Goal: Task Accomplishment & Management: Complete application form

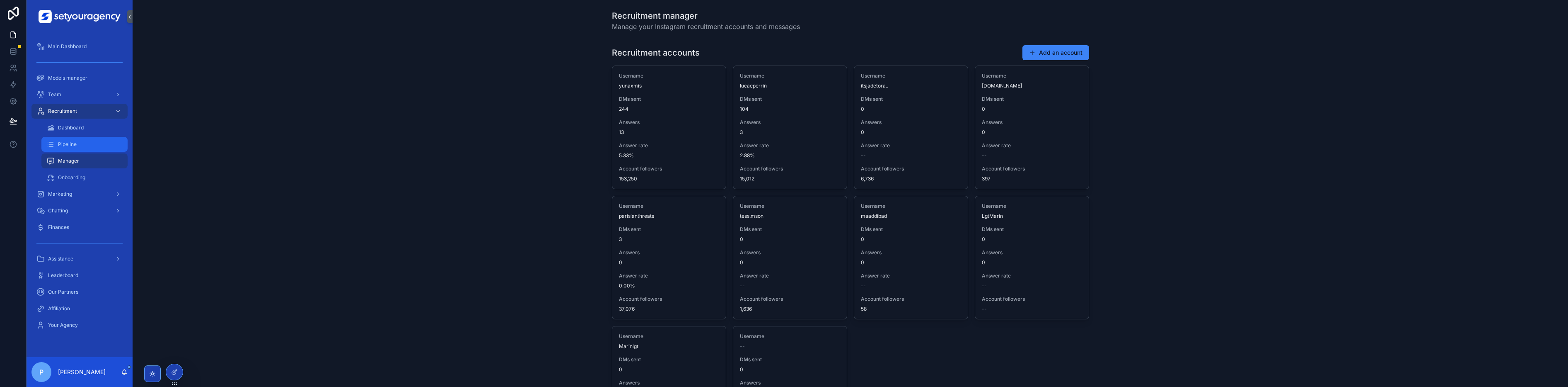
click at [66, 141] on span "Pipeline" at bounding box center [67, 144] width 19 height 7
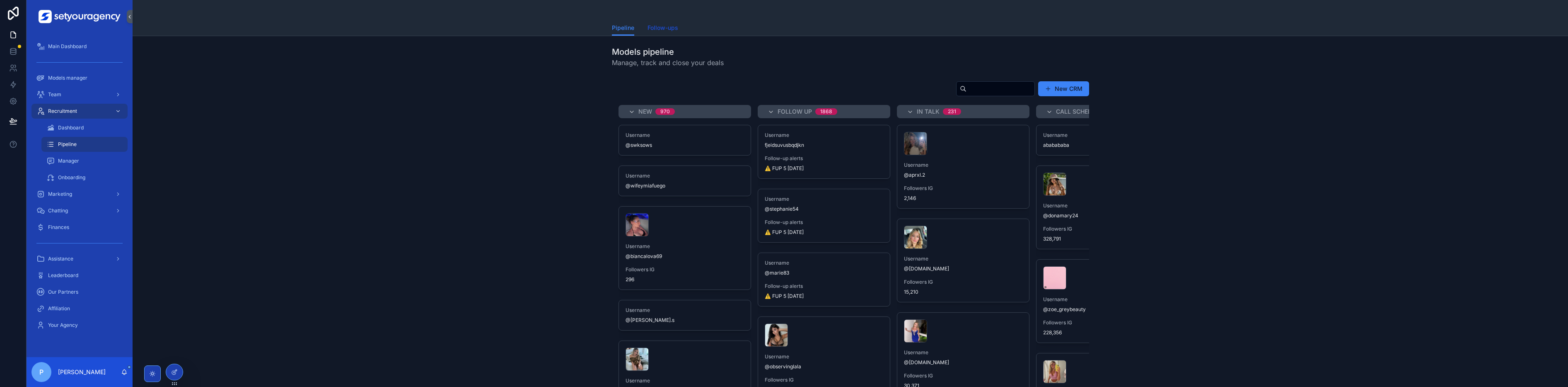
click at [673, 35] on link "Follow-ups" at bounding box center [663, 28] width 31 height 17
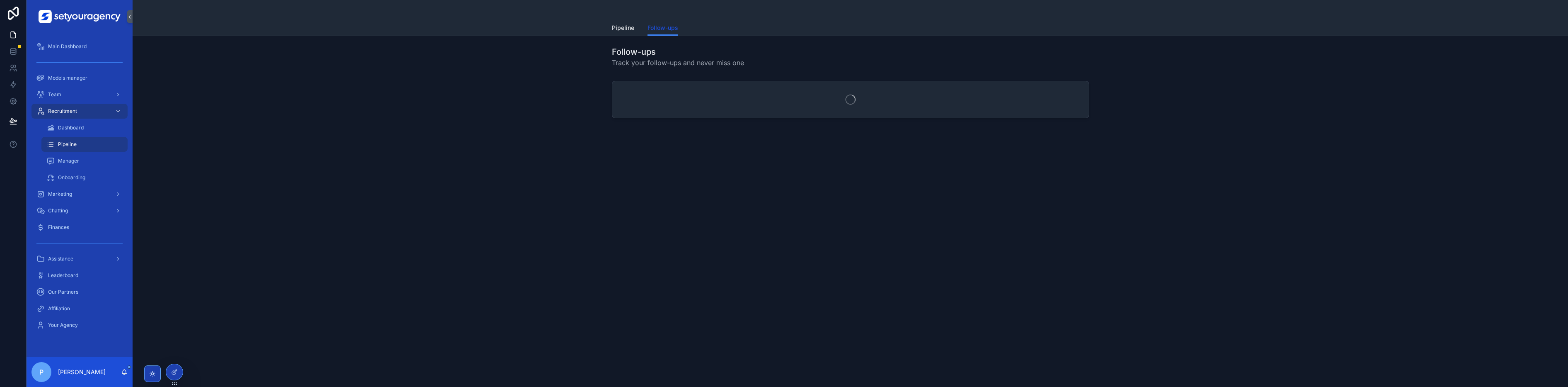
click at [673, 30] on span "Follow-ups" at bounding box center [663, 27] width 31 height 8
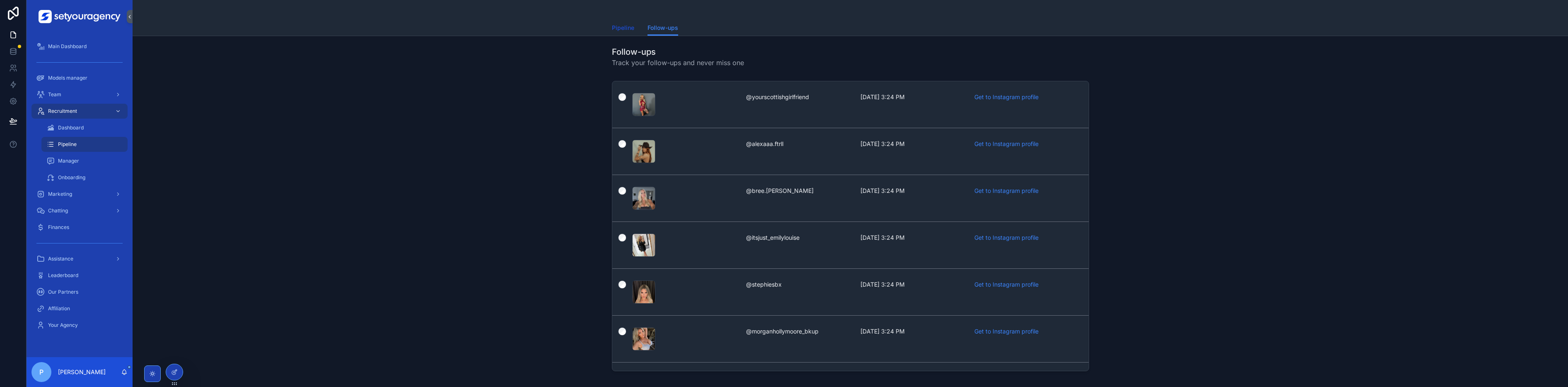
click at [629, 28] on span "Pipeline" at bounding box center [623, 27] width 22 height 8
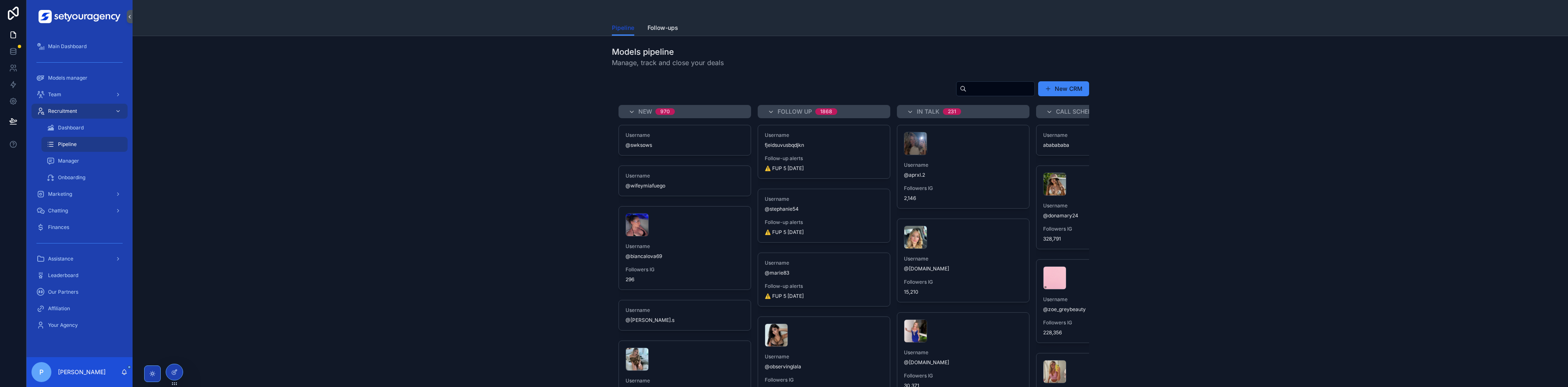
click at [622, 26] on span "Pipeline" at bounding box center [623, 27] width 22 height 8
click at [622, 27] on span "Pipeline" at bounding box center [623, 27] width 22 height 8
click at [831, 154] on div "Username fjeidsuvusbqdjkn Follow-up alerts ⚠️ FUP 5 [DATE]" at bounding box center [824, 152] width 132 height 53
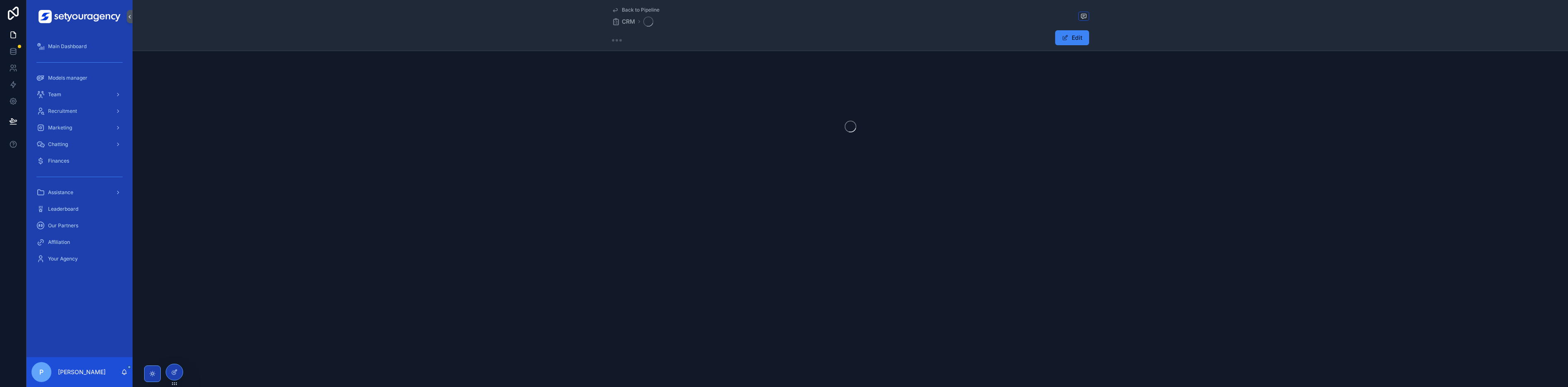
click at [818, 155] on div "scrollable content" at bounding box center [850, 126] width 1436 height 131
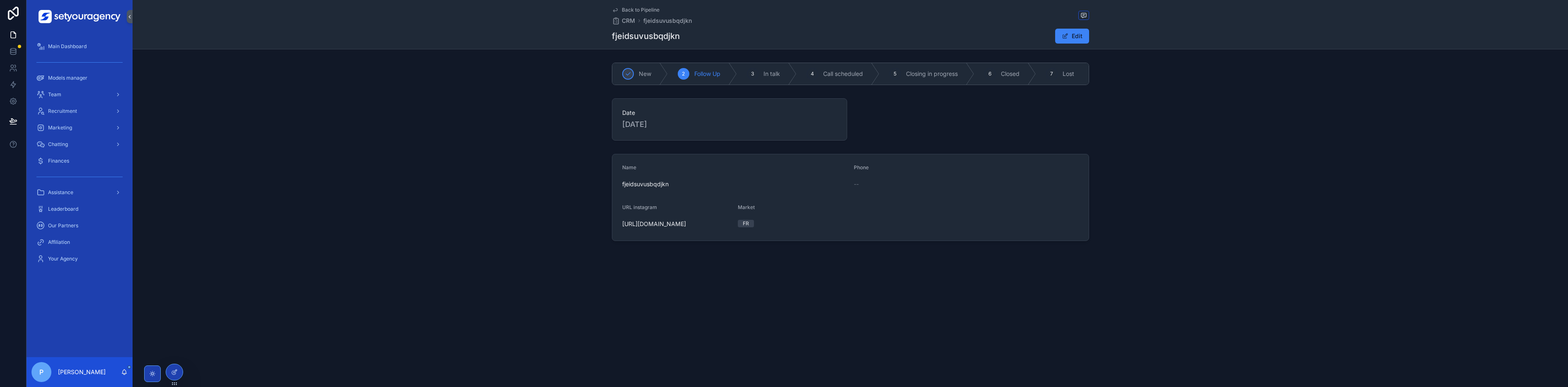
click at [851, 263] on div "Back to Pipeline CRM fjeidsuvusbqdjkn fjeidsuvusbqdjkn Edit New 2 Follow Up 3 I…" at bounding box center [850, 149] width 1436 height 297
click at [622, 9] on span "Back to Pipeline" at bounding box center [640, 10] width 38 height 7
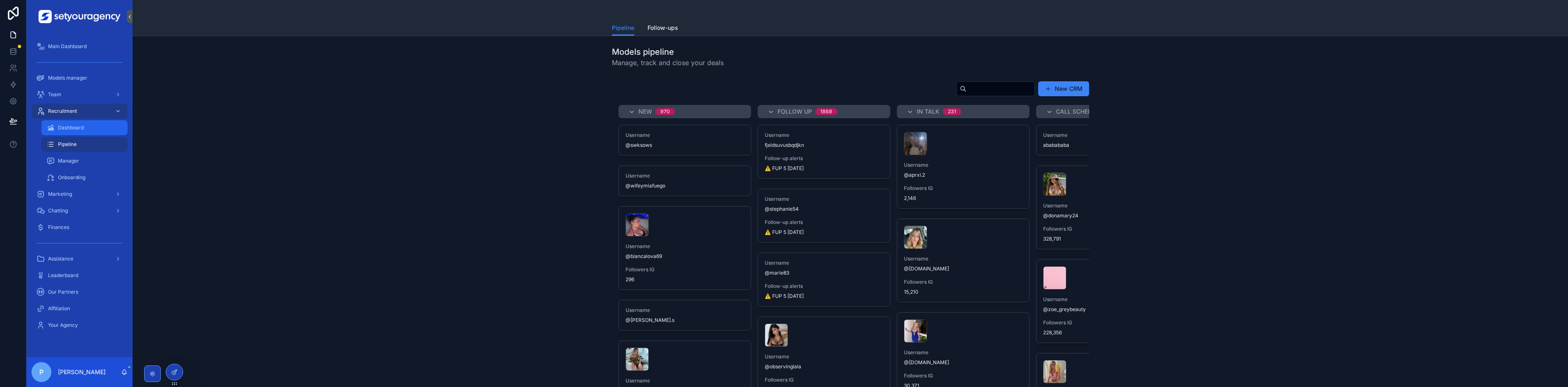
click at [72, 121] on div "Dashboard" at bounding box center [84, 128] width 76 height 13
click at [76, 126] on span "Dashboard" at bounding box center [71, 128] width 26 height 7
click at [80, 129] on span "Dashboard" at bounding box center [71, 128] width 26 height 7
click at [80, 129] on span "Dashboard" at bounding box center [71, 128] width 26 height 7
click at [80, 131] on div "Dashboard" at bounding box center [84, 128] width 76 height 13
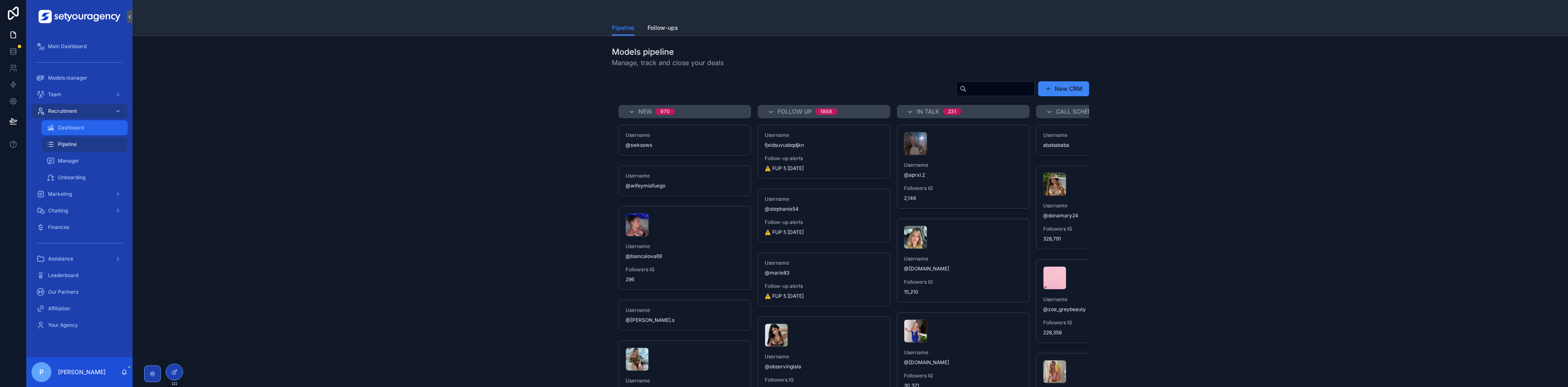
click at [80, 131] on div "Dashboard" at bounding box center [84, 128] width 76 height 13
click at [80, 131] on span "Dashboard" at bounding box center [71, 128] width 26 height 7
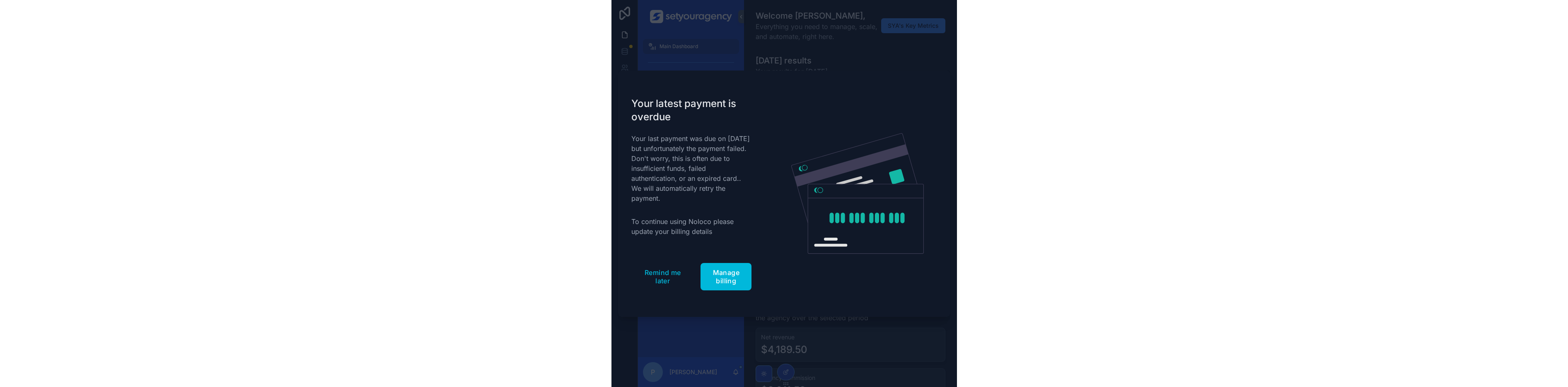
scroll to position [0, 887]
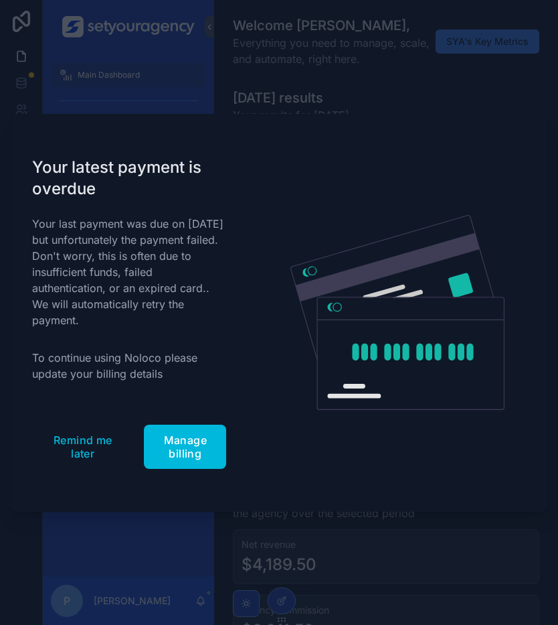
click at [78, 444] on span "Remind me later" at bounding box center [83, 446] width 68 height 27
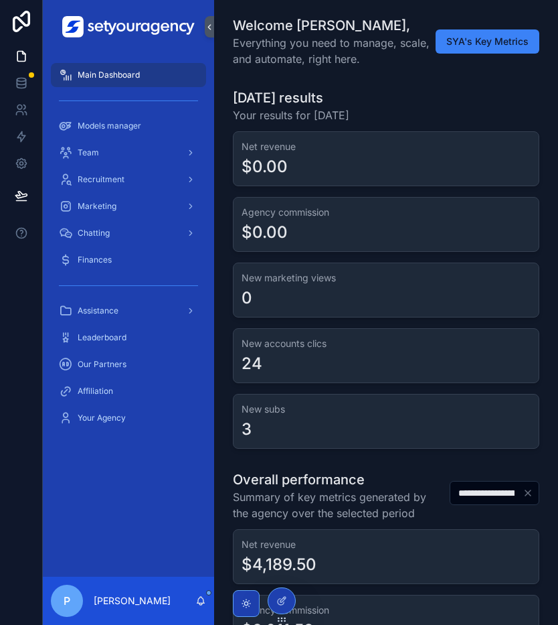
click at [141, 175] on div "Recruitment" at bounding box center [128, 179] width 139 height 21
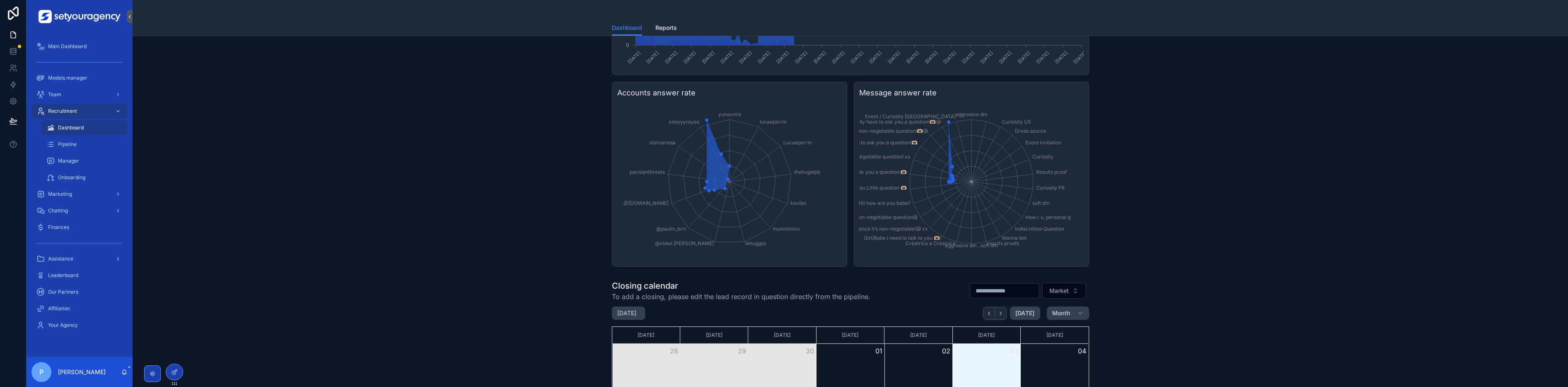
scroll to position [298, 0]
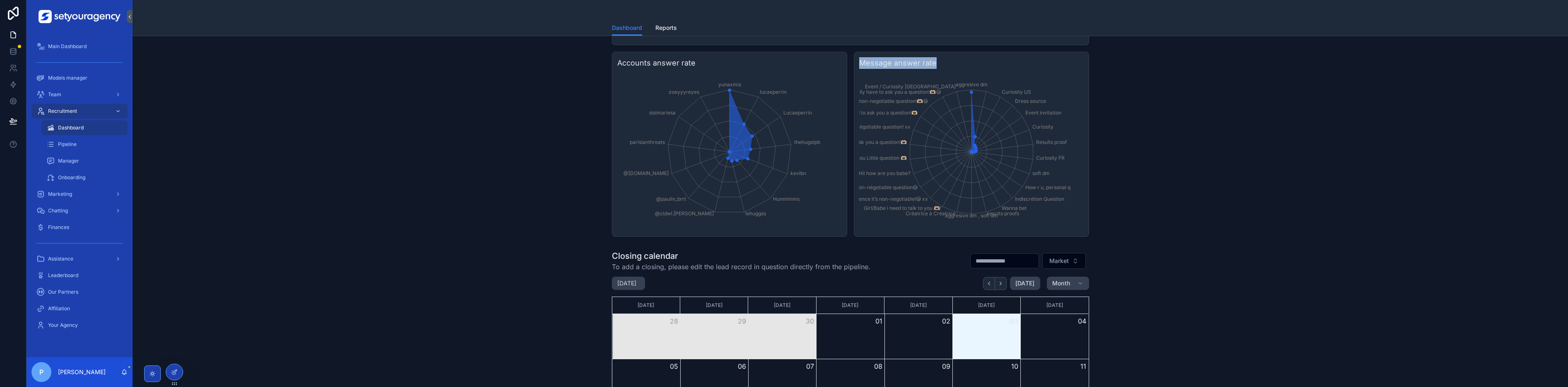
drag, startPoint x: 861, startPoint y: 62, endPoint x: 973, endPoint y: 61, distance: 112.0
click at [345, 61] on h3 "Message answer rate" at bounding box center [971, 63] width 225 height 12
click at [345, 77] on icon "aggresive dm Curiosity US Dress source Event invitation Curiosity Results proof…" at bounding box center [971, 152] width 225 height 159
drag, startPoint x: 1056, startPoint y: 218, endPoint x: 877, endPoint y: 65, distance: 235.5
click at [345, 65] on div "Message answer rate aggresive dm Curiosity US Dress source Event invitation Cur…" at bounding box center [971, 144] width 235 height 185
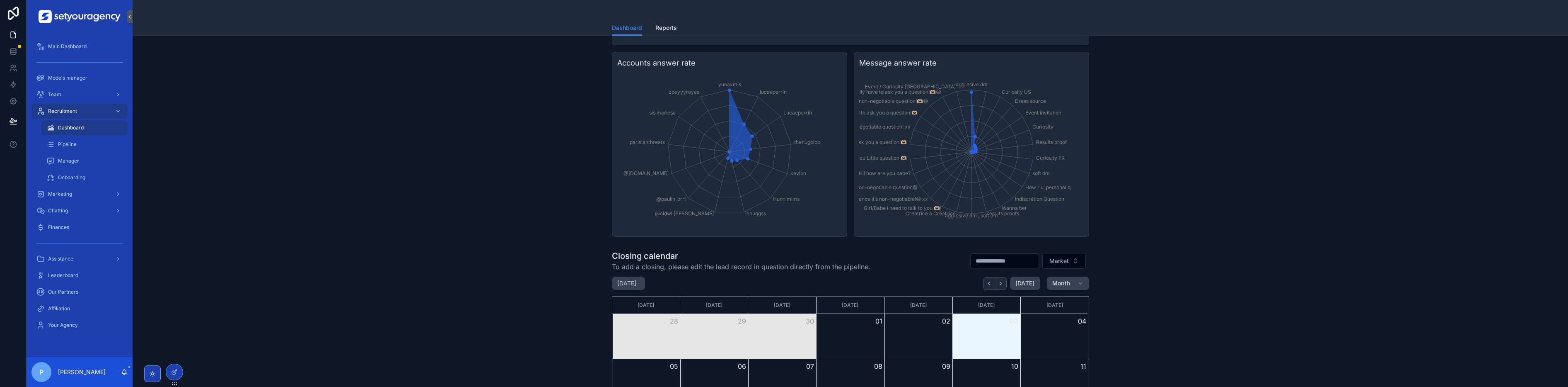
click at [345, 65] on h3 "Message answer rate" at bounding box center [971, 63] width 225 height 12
click at [345, 118] on div "All time performances Account Filter Message Market DMs sent 3,245 Answers 282 …" at bounding box center [850, 9] width 1423 height 461
drag, startPoint x: 1023, startPoint y: 220, endPoint x: 870, endPoint y: 58, distance: 222.8
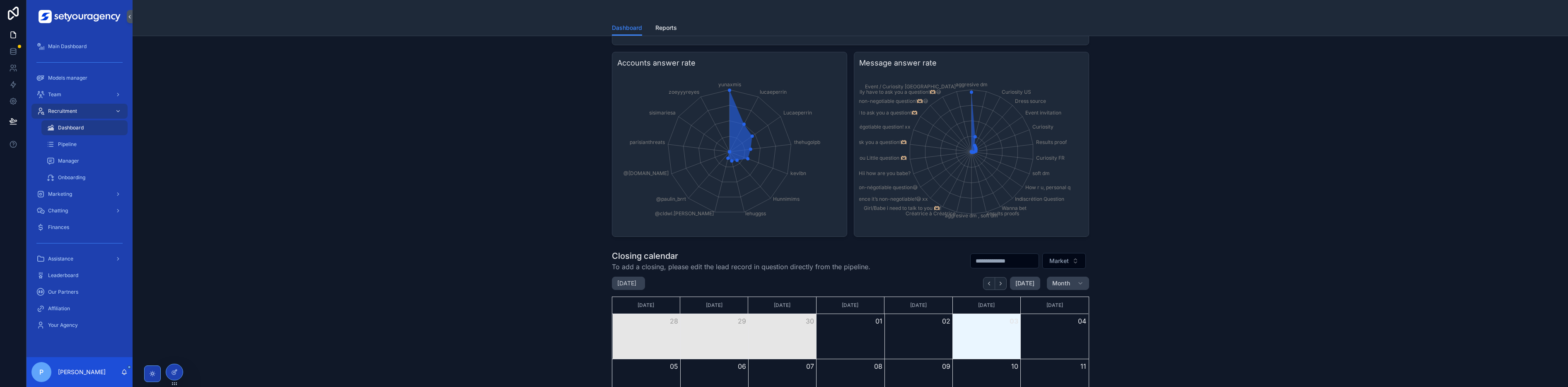
click at [345, 58] on div "Message answer rate aggresive dm Curiosity US Dress source Event invitation Cur…" at bounding box center [971, 144] width 235 height 185
click at [345, 59] on h3 "Message answer rate" at bounding box center [971, 63] width 225 height 12
click at [345, 165] on div "All time performances Account Filter Message Market DMs sent 3,245 Answers 282 …" at bounding box center [850, 9] width 1423 height 461
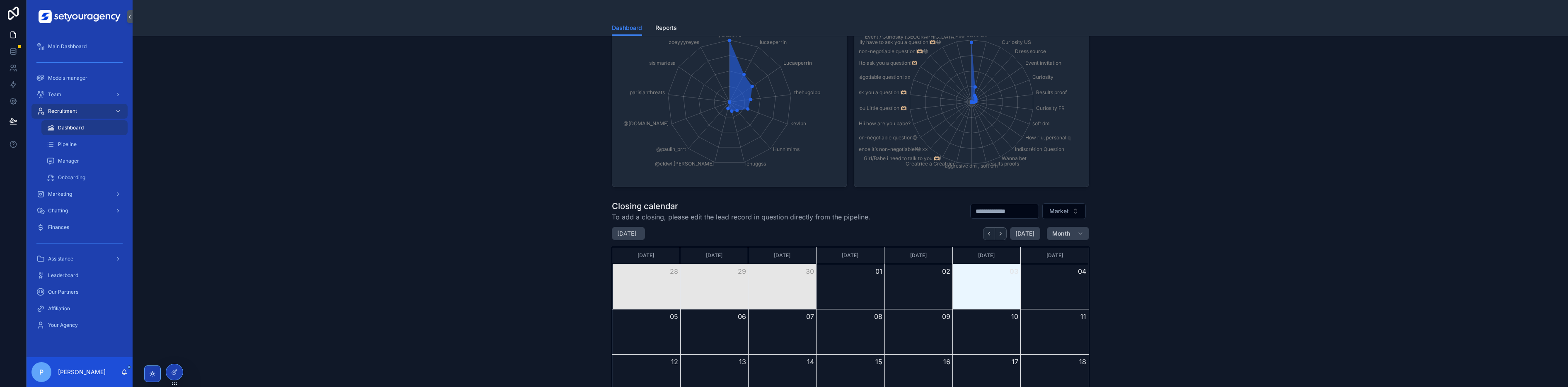
scroll to position [199, 0]
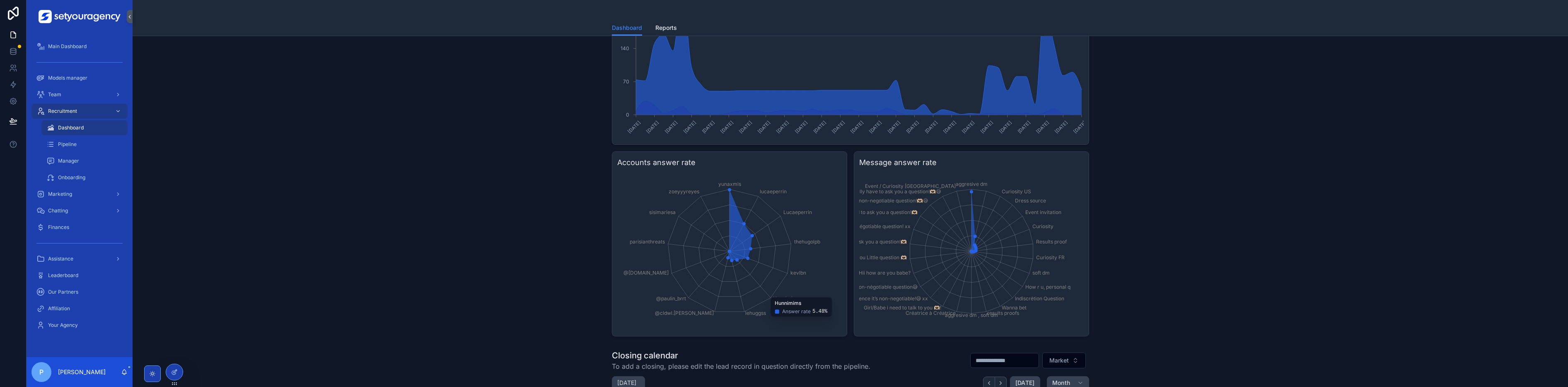
drag, startPoint x: 648, startPoint y: 180, endPoint x: 778, endPoint y: 297, distance: 174.9
click at [345, 289] on icon "yunaxmis lucaeperrin Lucaeperrin thehugolpb kevlbn Hunnimims lehuggss @cldwl.el…" at bounding box center [730, 251] width 225 height 159
click at [69, 161] on span "Manager" at bounding box center [69, 160] width 21 height 7
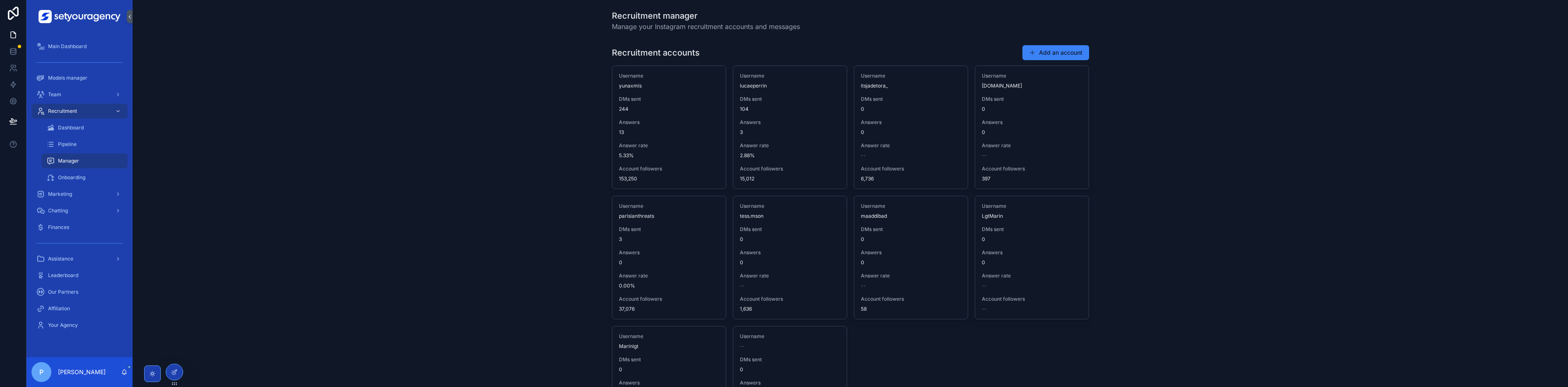
click at [345, 50] on button "Add an account" at bounding box center [1056, 53] width 67 height 15
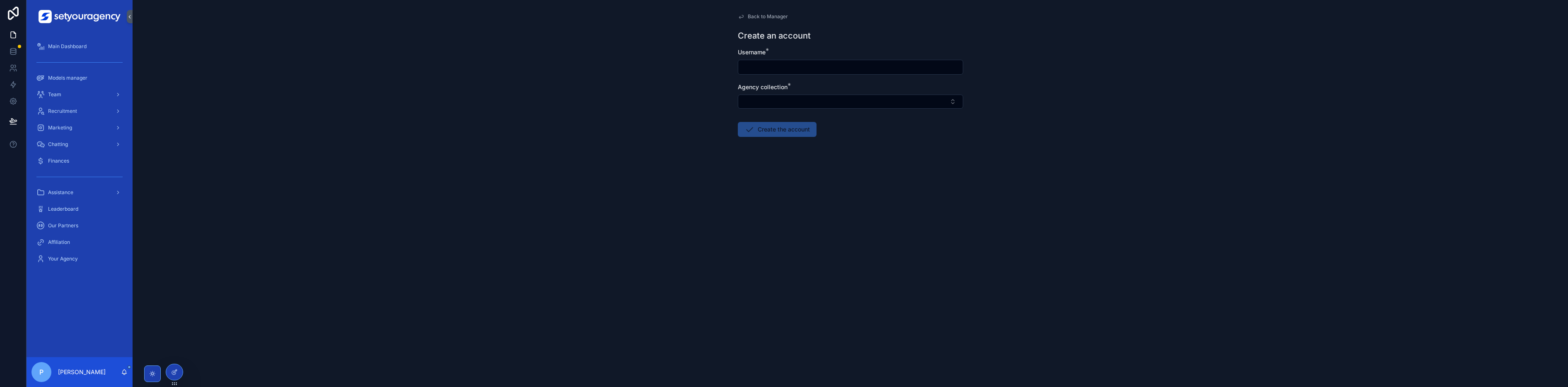
drag, startPoint x: 801, startPoint y: 62, endPoint x: 830, endPoint y: 76, distance: 32.2
click at [345, 62] on input "scrollable content" at bounding box center [850, 67] width 225 height 12
click at [345, 92] on div "Agency collection *" at bounding box center [851, 96] width 225 height 26
click at [345, 98] on button "Select Button" at bounding box center [851, 102] width 225 height 14
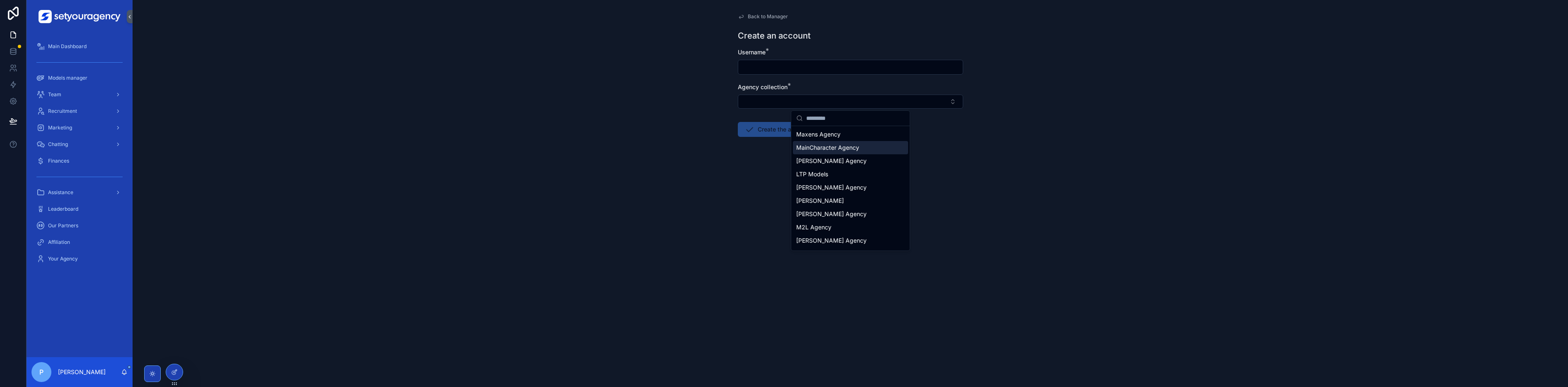
click at [345, 91] on div "Back to Manager Create an account Username * Agency collection * Create the acc…" at bounding box center [850, 193] width 1436 height 387
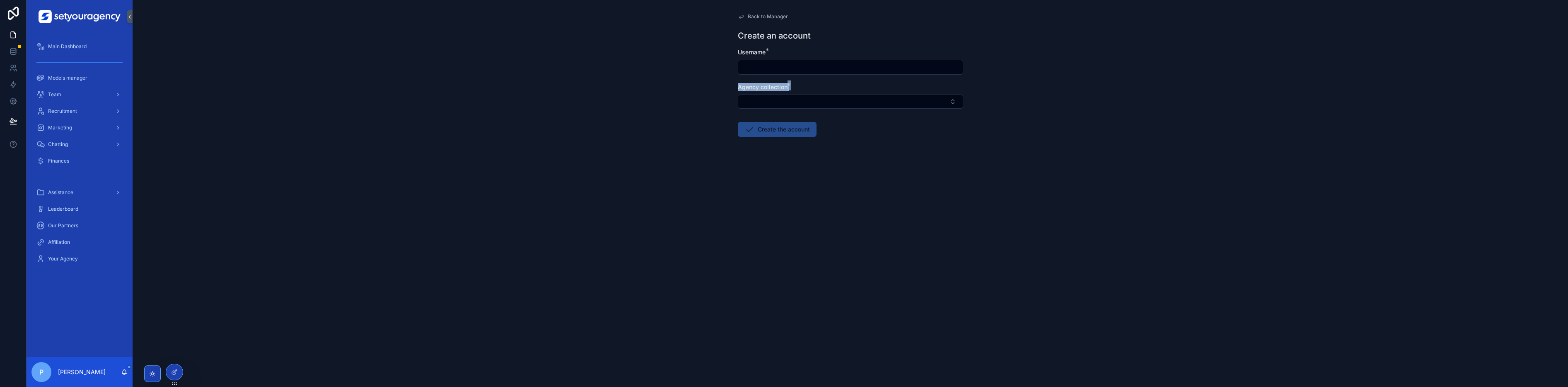
drag, startPoint x: 719, startPoint y: 80, endPoint x: 970, endPoint y: 106, distance: 252.3
click at [345, 106] on div "Back to Manager Create an account Username * Agency collection * Create the acc…" at bounding box center [850, 193] width 1436 height 387
click at [345, 90] on div "Back to Manager Create an account Username * Agency collection * Create the acc…" at bounding box center [850, 193] width 1436 height 387
click at [345, 69] on input "scrollable content" at bounding box center [850, 67] width 225 height 12
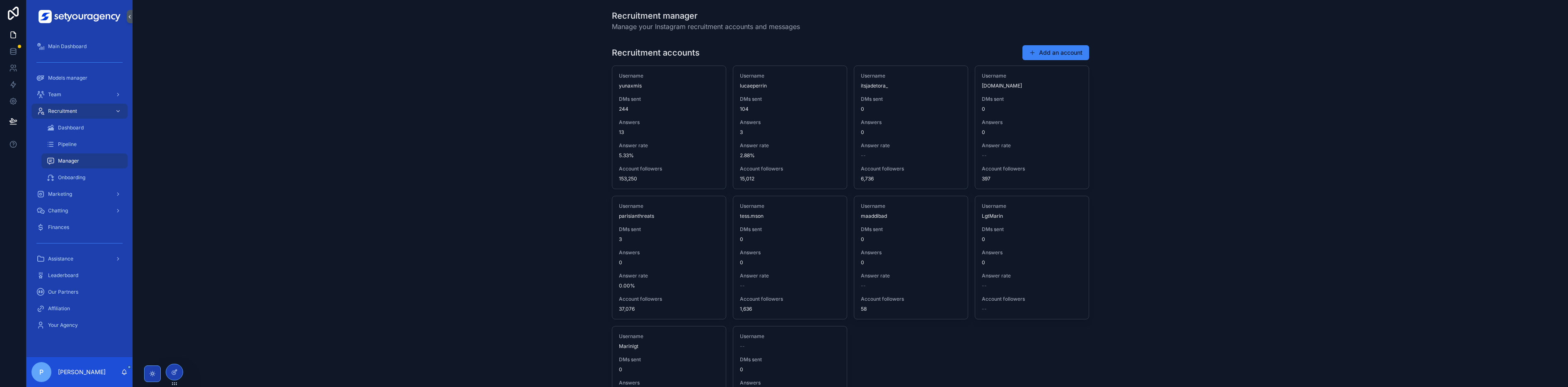
click at [68, 142] on span "Pipeline" at bounding box center [67, 144] width 19 height 7
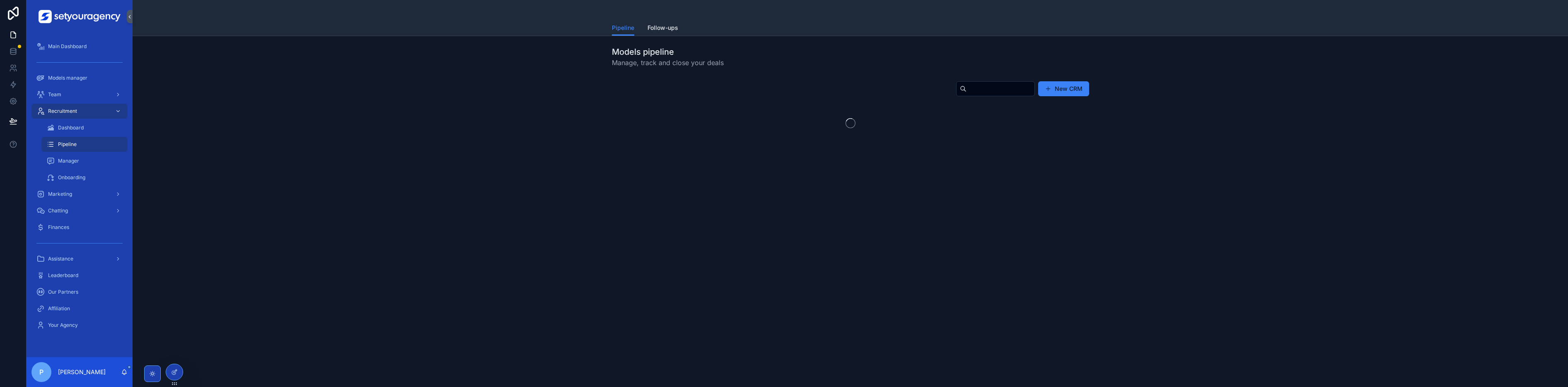
click at [345, 155] on div "Models pipeline Manage, track and close your deals New CRM" at bounding box center [850, 116] width 1436 height 162
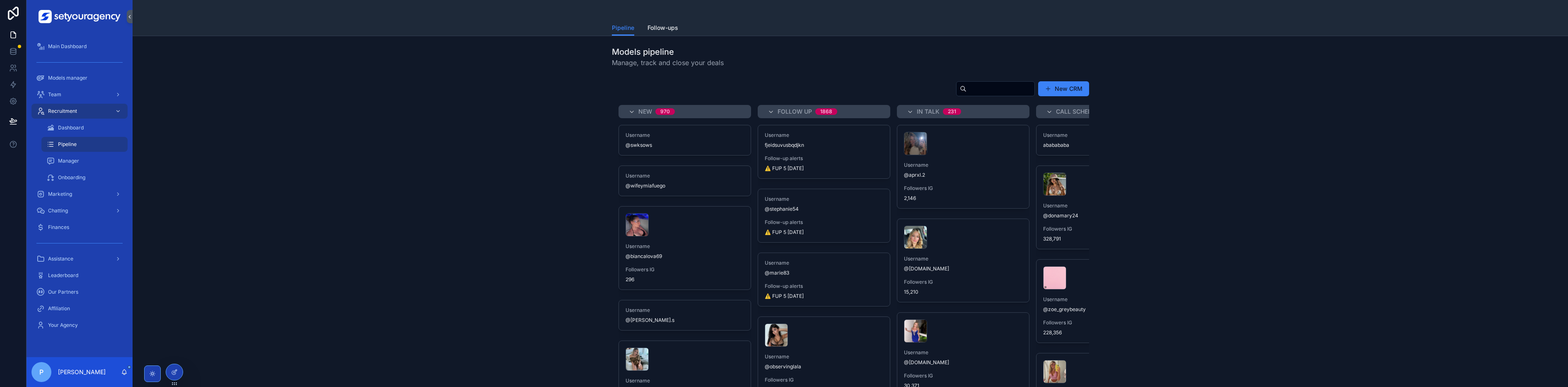
click at [345, 261] on div "New CRM New 970 Username @swksows Username @wifeymiafuego Username @biancalova6…" at bounding box center [850, 238] width 1423 height 321
drag, startPoint x: 691, startPoint y: 267, endPoint x: 934, endPoint y: 224, distance: 246.8
drag, startPoint x: 1035, startPoint y: 158, endPoint x: 1046, endPoint y: 157, distance: 11.0
click at [345, 157] on div "New 970 Username @swksows Username @wifeymiafuego Username @biancalova69 Follow…" at bounding box center [850, 250] width 477 height 290
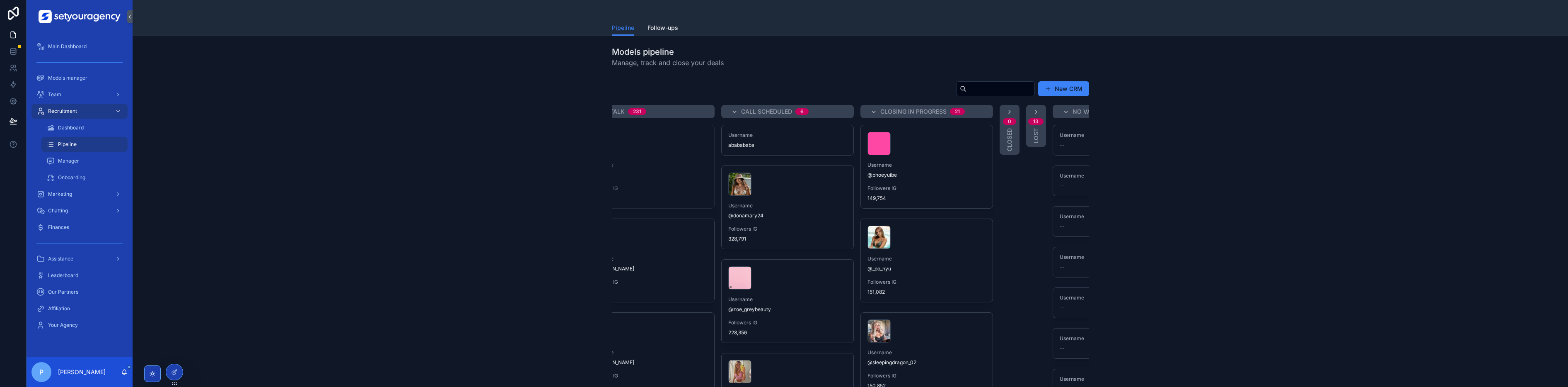
scroll to position [0, 265]
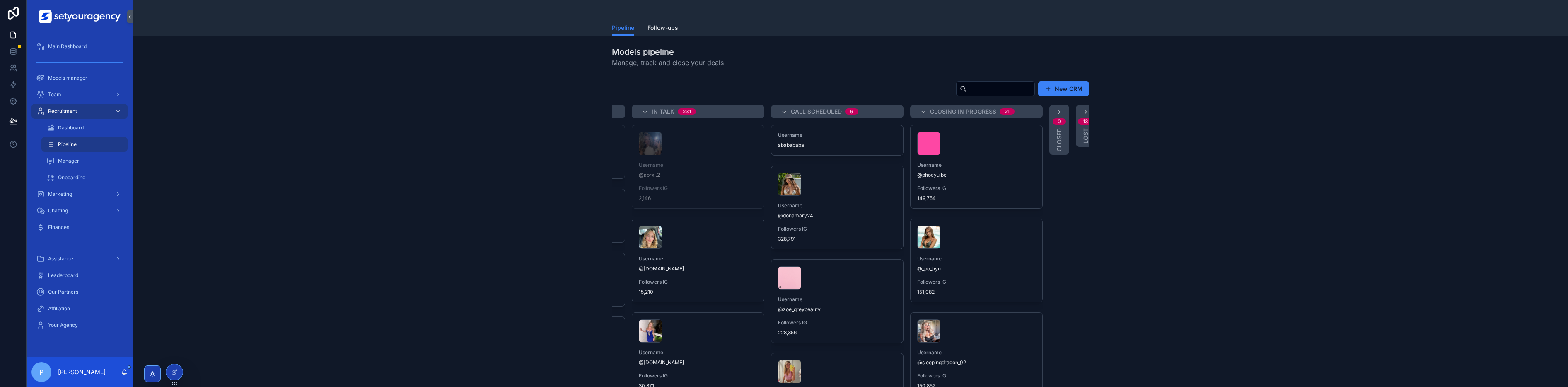
drag, startPoint x: 985, startPoint y: 175, endPoint x: 1218, endPoint y: 184, distance: 233.2
click at [345, 185] on div "New CRM New 970 Username @swksows Username @wifeymiafuego Username @biancalova6…" at bounding box center [850, 238] width 1423 height 321
click at [345, 184] on div "New CRM New 970 Username @swksows Username @wifeymiafuego Username @biancalova6…" at bounding box center [850, 238] width 1423 height 321
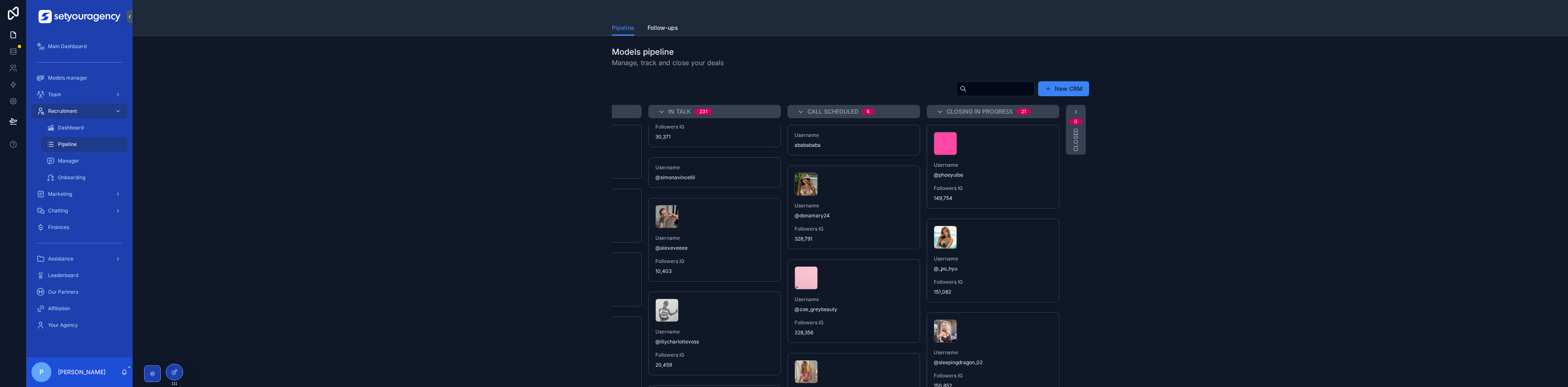
click at [345, 112] on icon "scrollable content" at bounding box center [1076, 111] width 7 height 7
click at [345, 112] on div "0 Closed" at bounding box center [1076, 129] width 20 height 50
click at [345, 223] on div "scrollable content" at bounding box center [715, 216] width 119 height 23
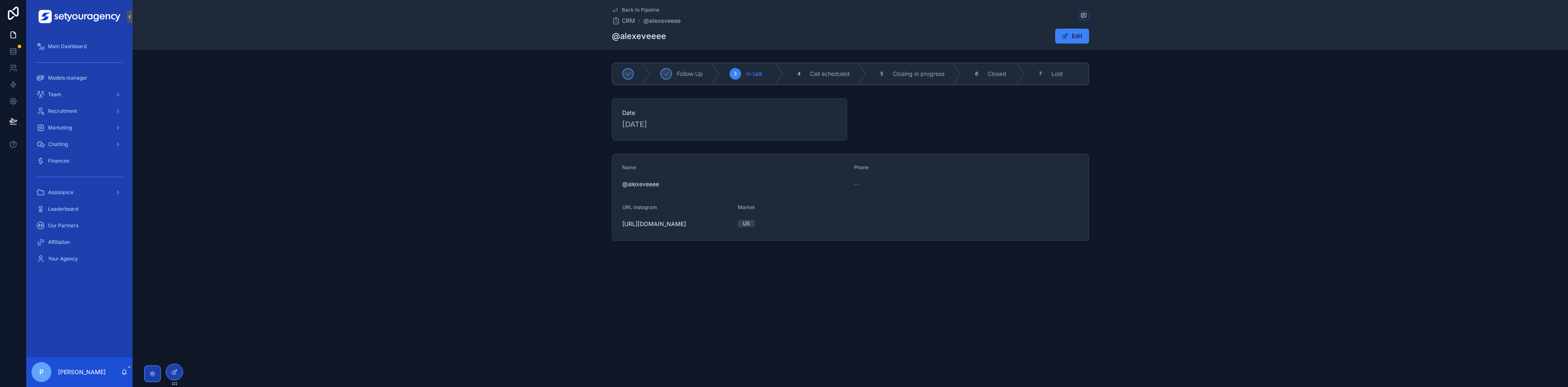
click at [345, 227] on div "US" at bounding box center [746, 224] width 7 height 7
click at [345, 247] on div "Back to Pipeline CRM @alexeveeee @alexeveeee Edit Follow Up 3 In talk 4 Call sc…" at bounding box center [850, 149] width 1436 height 297
click at [345, 17] on span "CRM" at bounding box center [628, 20] width 13 height 8
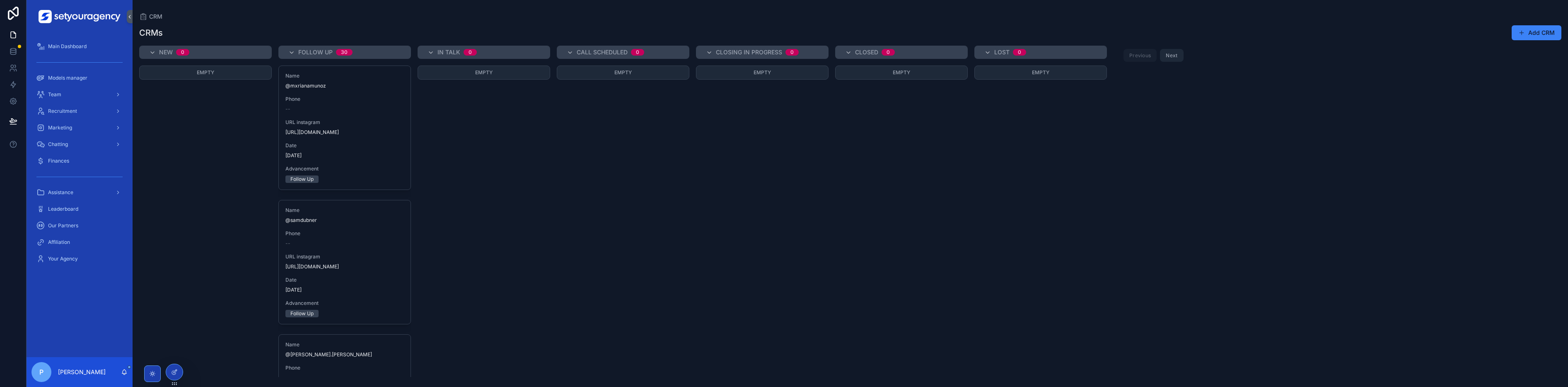
click at [345, 33] on button "Add CRM" at bounding box center [1536, 33] width 50 height 15
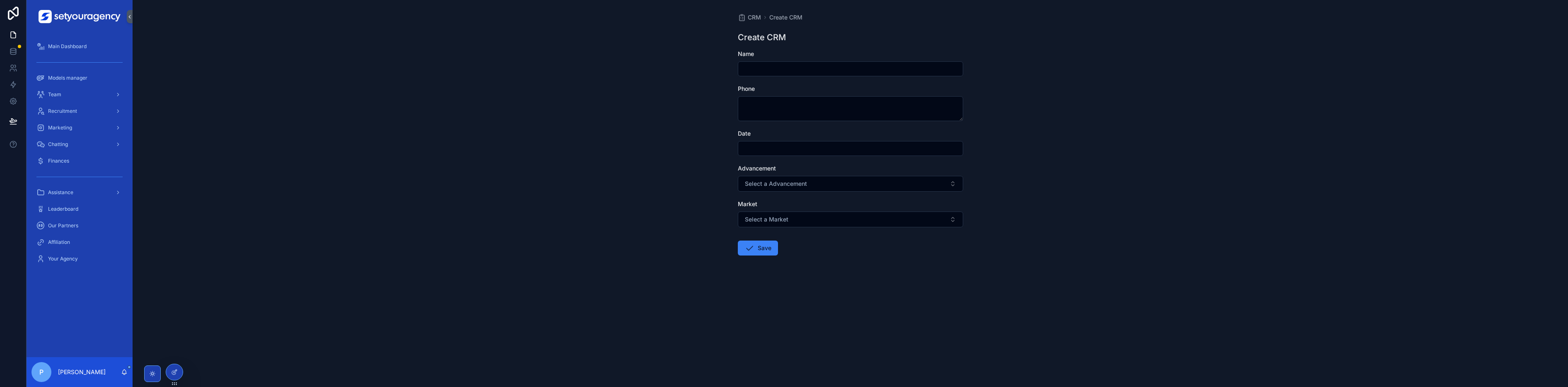
click at [345, 62] on div "scrollable content" at bounding box center [851, 69] width 225 height 15
click at [345, 102] on textarea "scrollable content" at bounding box center [851, 108] width 225 height 25
click at [345, 67] on input "scrollable content" at bounding box center [850, 69] width 225 height 12
drag, startPoint x: 783, startPoint y: 102, endPoint x: 790, endPoint y: 81, distance: 22.1
click at [345, 102] on textarea "scrollable content" at bounding box center [851, 108] width 225 height 25
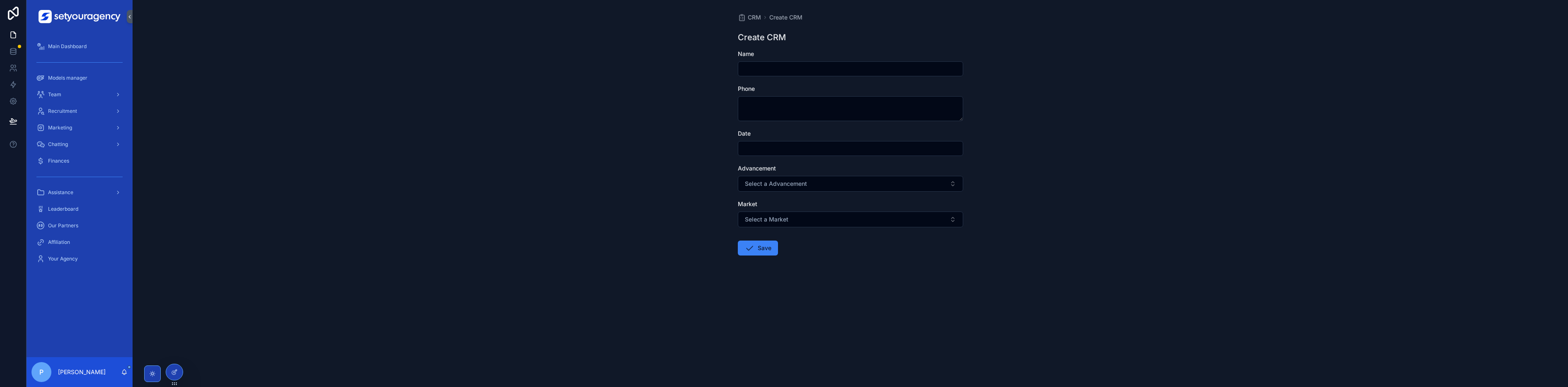
drag, startPoint x: 793, startPoint y: 71, endPoint x: 789, endPoint y: 82, distance: 11.7
click at [345, 71] on input "scrollable content" at bounding box center [850, 69] width 225 height 12
click at [345, 102] on textarea "scrollable content" at bounding box center [851, 108] width 225 height 25
click at [345, 72] on input "scrollable content" at bounding box center [850, 69] width 225 height 12
click at [345, 105] on textarea "scrollable content" at bounding box center [851, 108] width 225 height 25
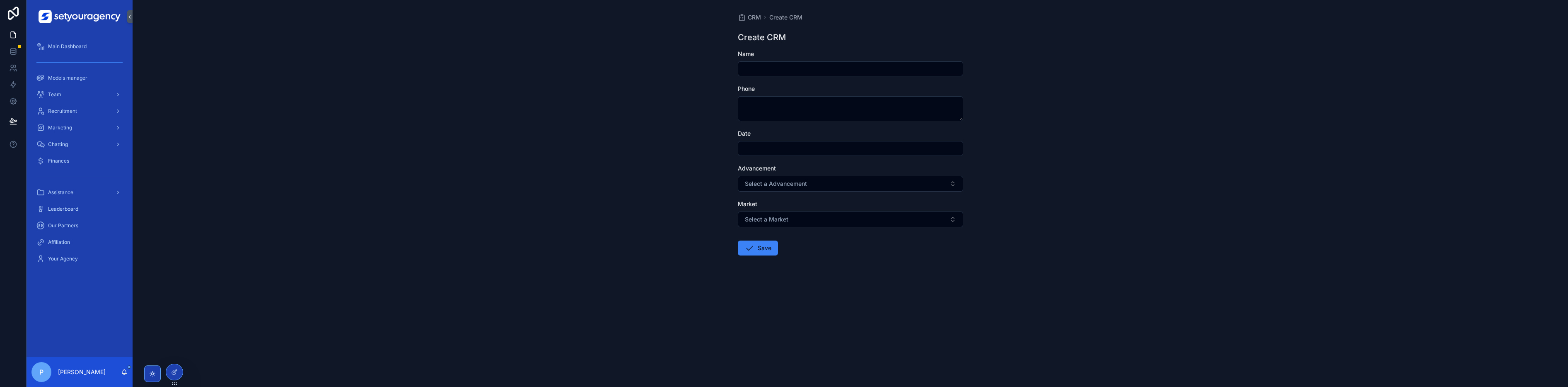
click at [345, 70] on input "scrollable content" at bounding box center [850, 69] width 225 height 12
click at [345, 104] on textarea "scrollable content" at bounding box center [851, 108] width 225 height 25
click at [345, 73] on input "scrollable content" at bounding box center [850, 69] width 225 height 12
drag, startPoint x: 770, startPoint y: 115, endPoint x: 780, endPoint y: 97, distance: 20.6
click at [345, 115] on textarea "scrollable content" at bounding box center [851, 108] width 225 height 25
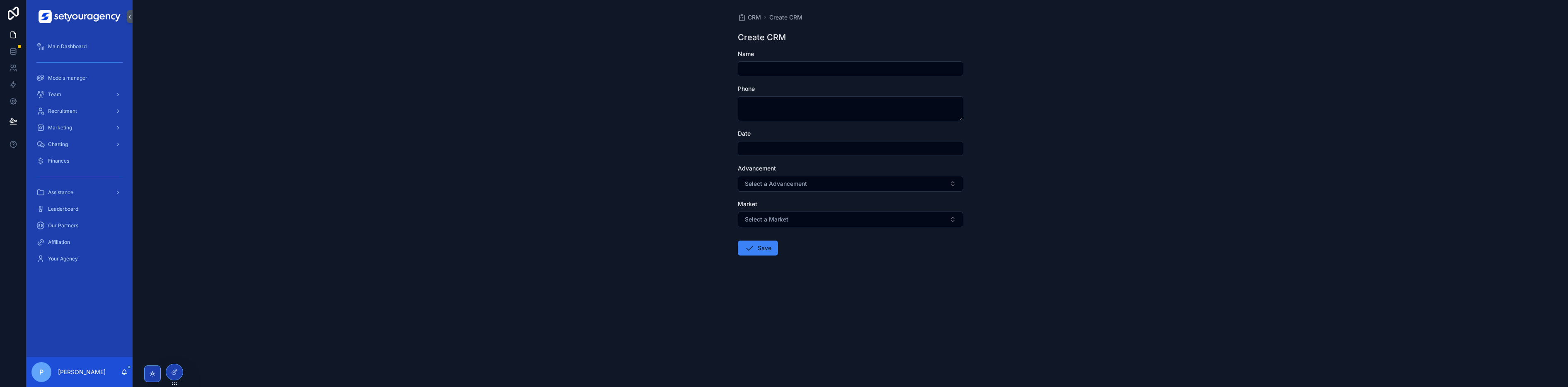
click at [345, 64] on input "scrollable content" at bounding box center [850, 69] width 225 height 12
drag, startPoint x: 773, startPoint y: 104, endPoint x: 777, endPoint y: 95, distance: 9.8
click at [345, 104] on textarea "scrollable content" at bounding box center [851, 108] width 225 height 25
click at [345, 69] on input "scrollable content" at bounding box center [850, 69] width 225 height 12
click at [345, 107] on textarea "scrollable content" at bounding box center [851, 108] width 225 height 25
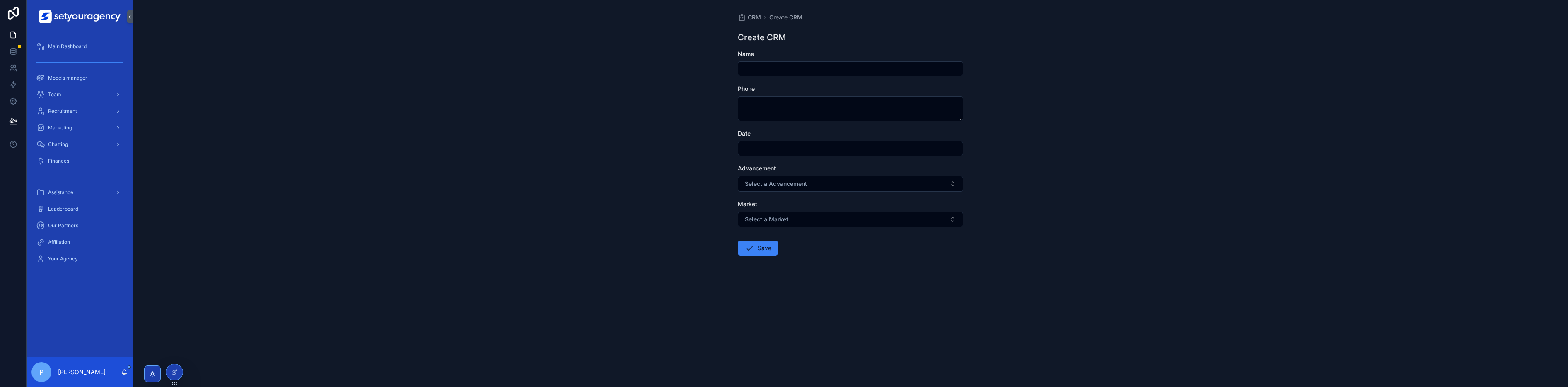
click at [345, 79] on form "Name Phone Date Advancement Select a Advancement Market Select a Market Save" at bounding box center [851, 179] width 225 height 259
click at [345, 71] on input "scrollable content" at bounding box center [850, 69] width 225 height 12
click at [68, 91] on div "Team" at bounding box center [79, 94] width 86 height 13
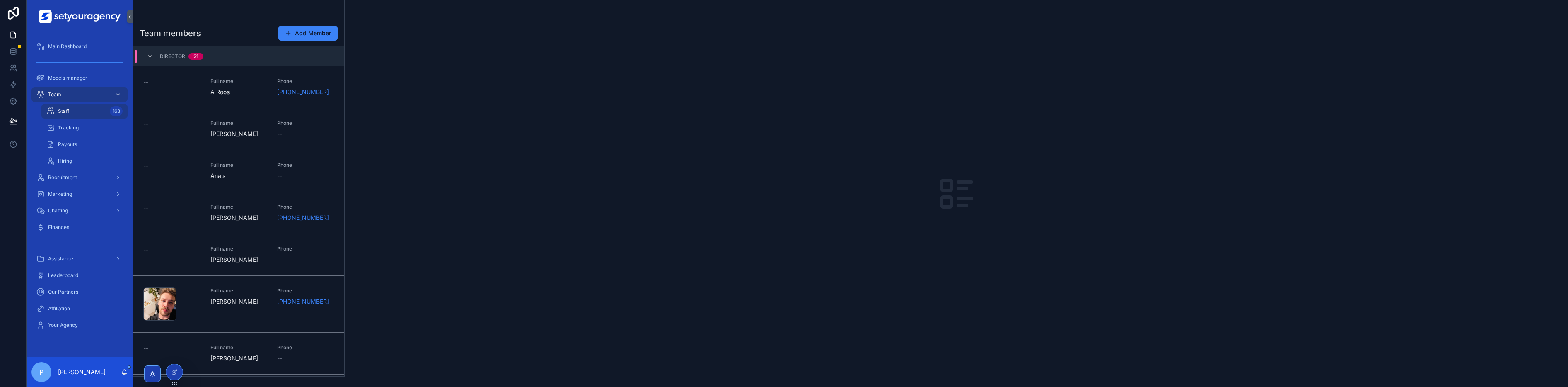
click at [62, 178] on span "Recruitment" at bounding box center [62, 177] width 29 height 7
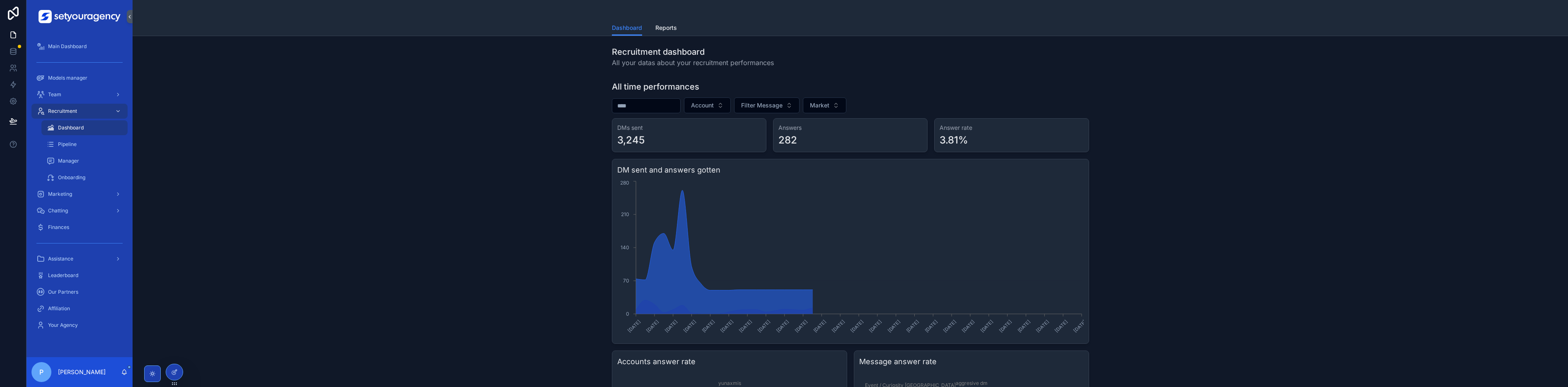
click at [77, 163] on span "Manager" at bounding box center [69, 160] width 21 height 7
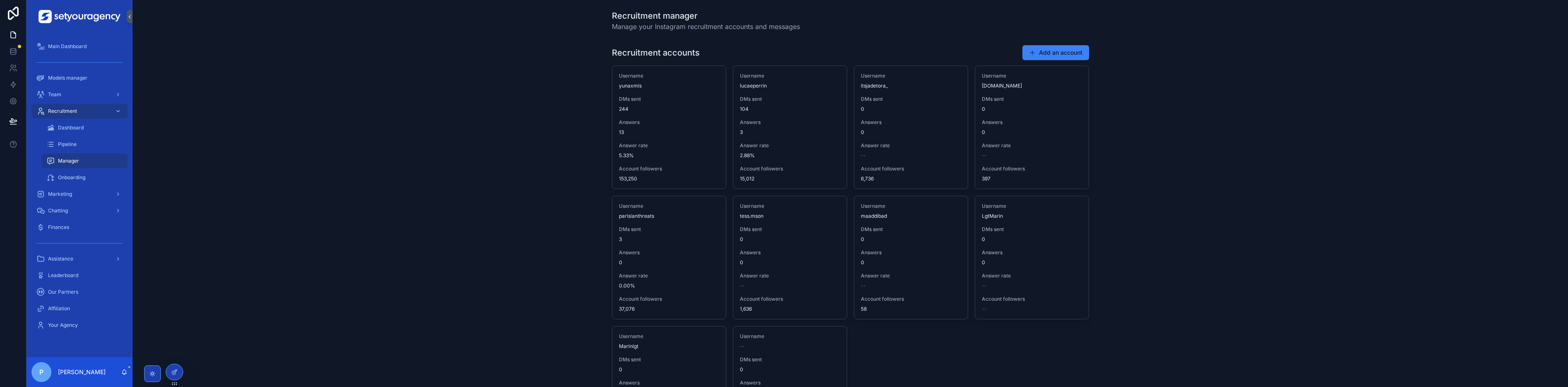
click at [345, 51] on button "Add an account" at bounding box center [1056, 53] width 67 height 15
click at [345, 272] on div "Recruitment accounts Add an account Username yunaxmis DMs sent 244 Answers 13 A…" at bounding box center [850, 260] width 1423 height 437
click at [345, 271] on div "Recruitment accounts Add an account Username yunaxmis DMs sent 244 Answers 13 A…" at bounding box center [850, 260] width 1423 height 437
click at [345, 213] on div "Recruitment accounts Add an account Username yunaxmis DMs sent 244 Answers 13 A…" at bounding box center [850, 260] width 1423 height 437
click at [345, 150] on div "Recruitment accounts Add an account Username yunaxmis DMs sent 244 Answers 13 A…" at bounding box center [850, 260] width 1423 height 437
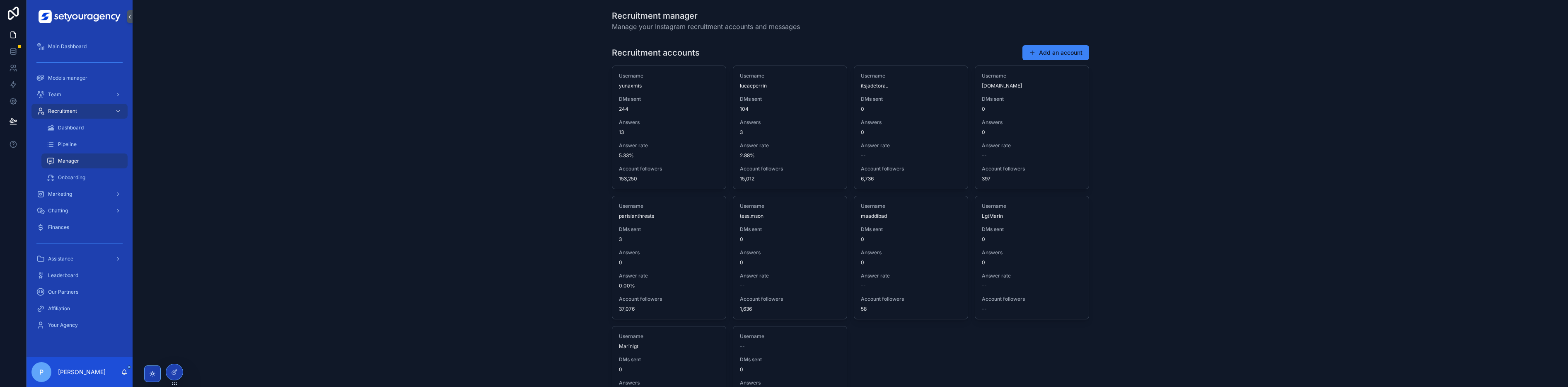
click at [80, 144] on div "Pipeline" at bounding box center [84, 144] width 76 height 13
click at [69, 165] on div "Manager" at bounding box center [84, 160] width 76 height 13
click at [71, 158] on span "Manager" at bounding box center [69, 160] width 21 height 7
click at [345, 144] on div "Recruitment accounts Add an account Username yunaxmis DMs sent 244 Answers 13 A…" at bounding box center [850, 260] width 1423 height 437
click at [345, 224] on div "Recruitment accounts Add an account Username yunaxmis DMs sent 244 Answers 13 A…" at bounding box center [850, 260] width 1423 height 437
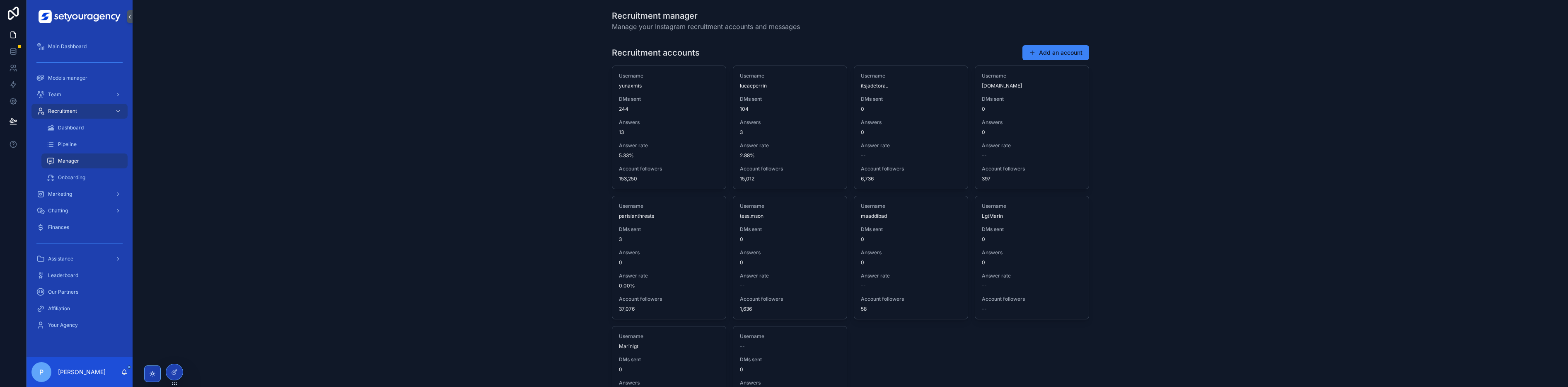
click at [64, 173] on div "Onboarding" at bounding box center [84, 177] width 76 height 13
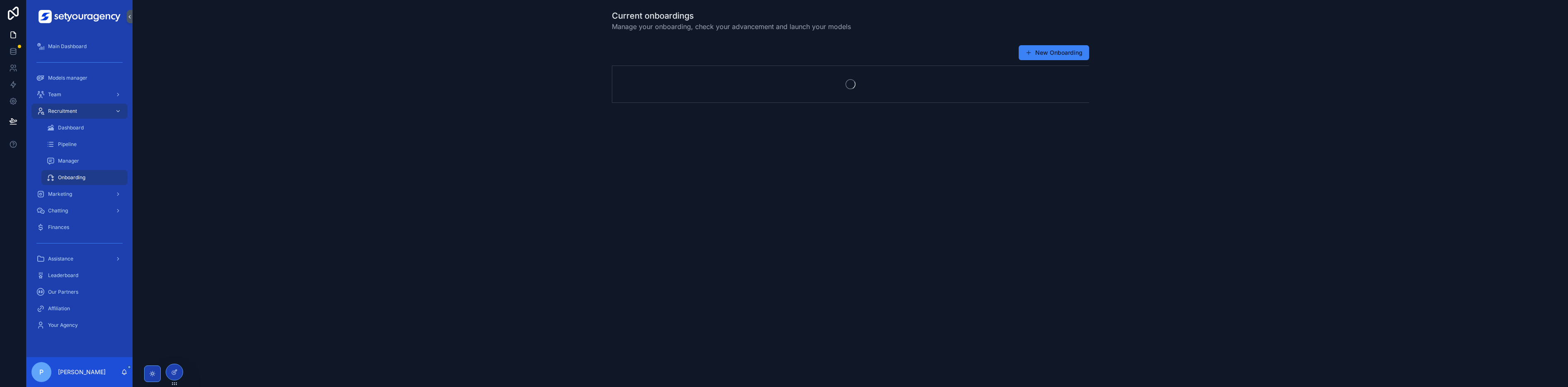
click at [62, 181] on div "Onboarding" at bounding box center [84, 177] width 76 height 13
